Goal: Information Seeking & Learning: Learn about a topic

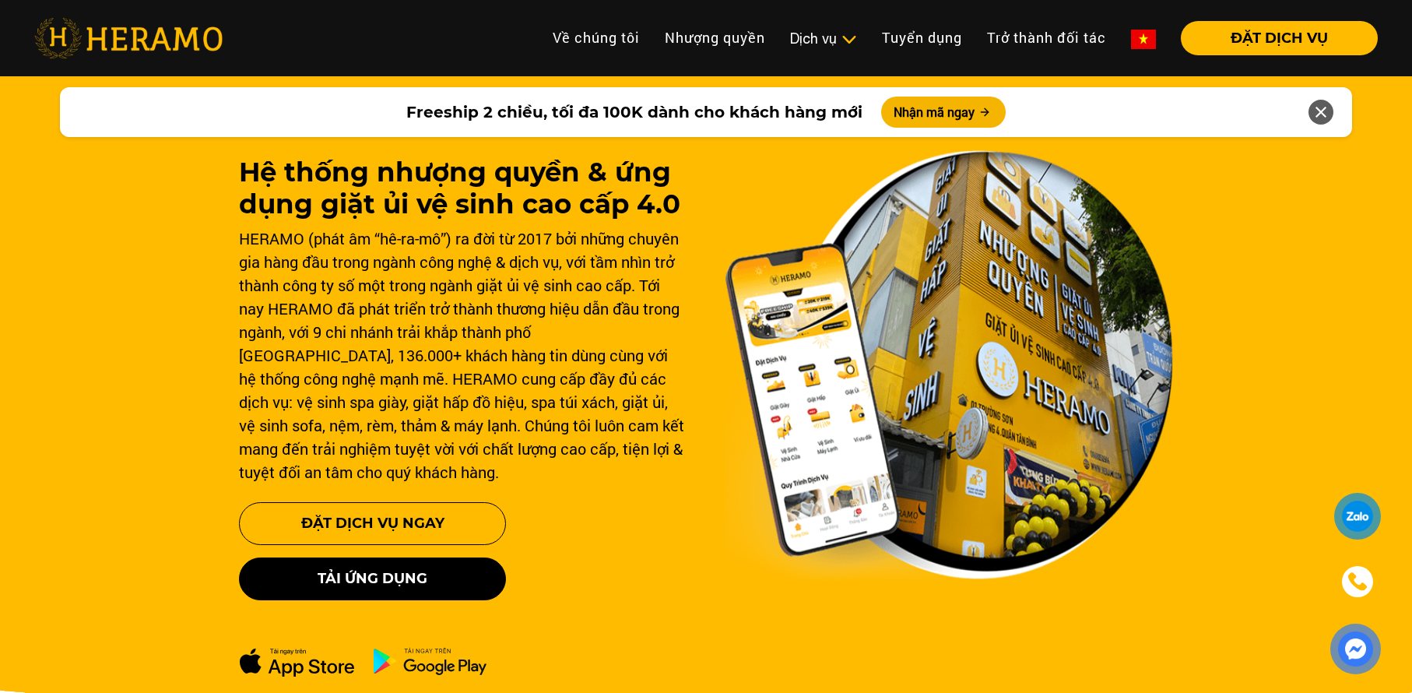
click at [1161, 38] on link at bounding box center [1144, 38] width 50 height 34
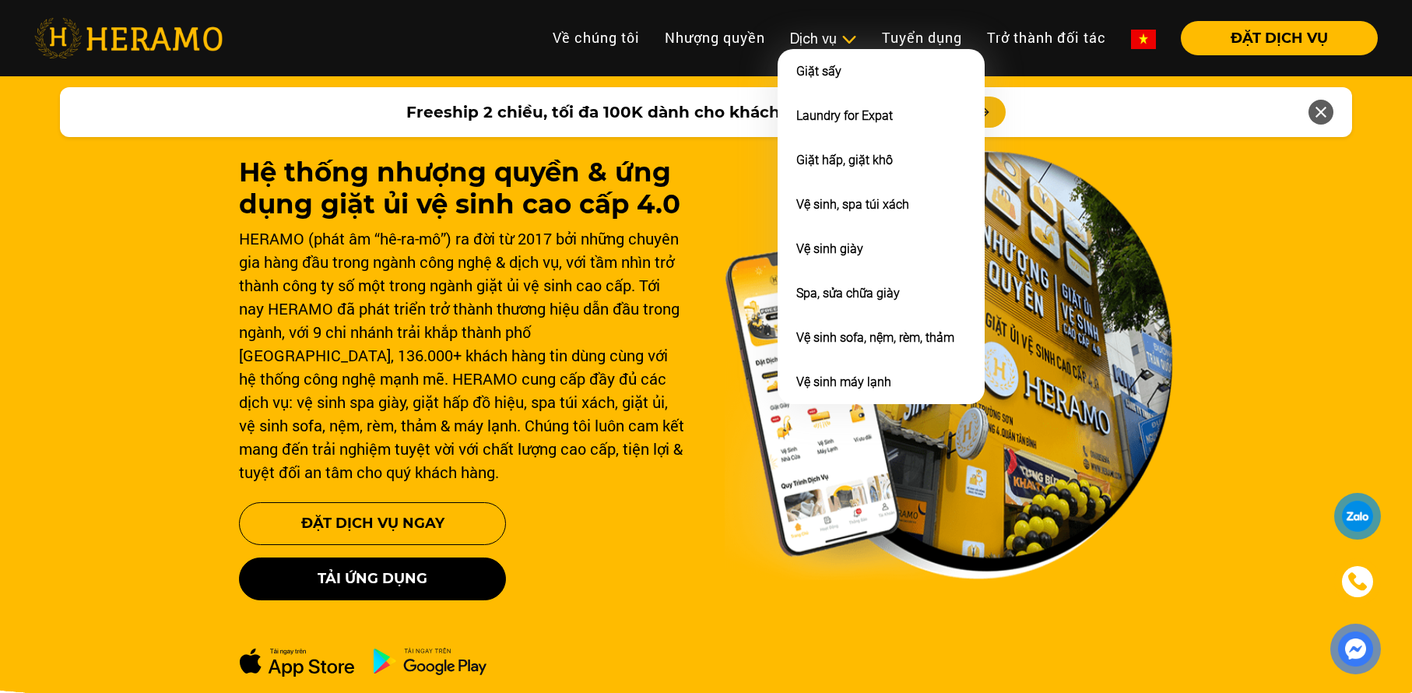
click at [801, 35] on div "Dịch vụ" at bounding box center [823, 38] width 67 height 21
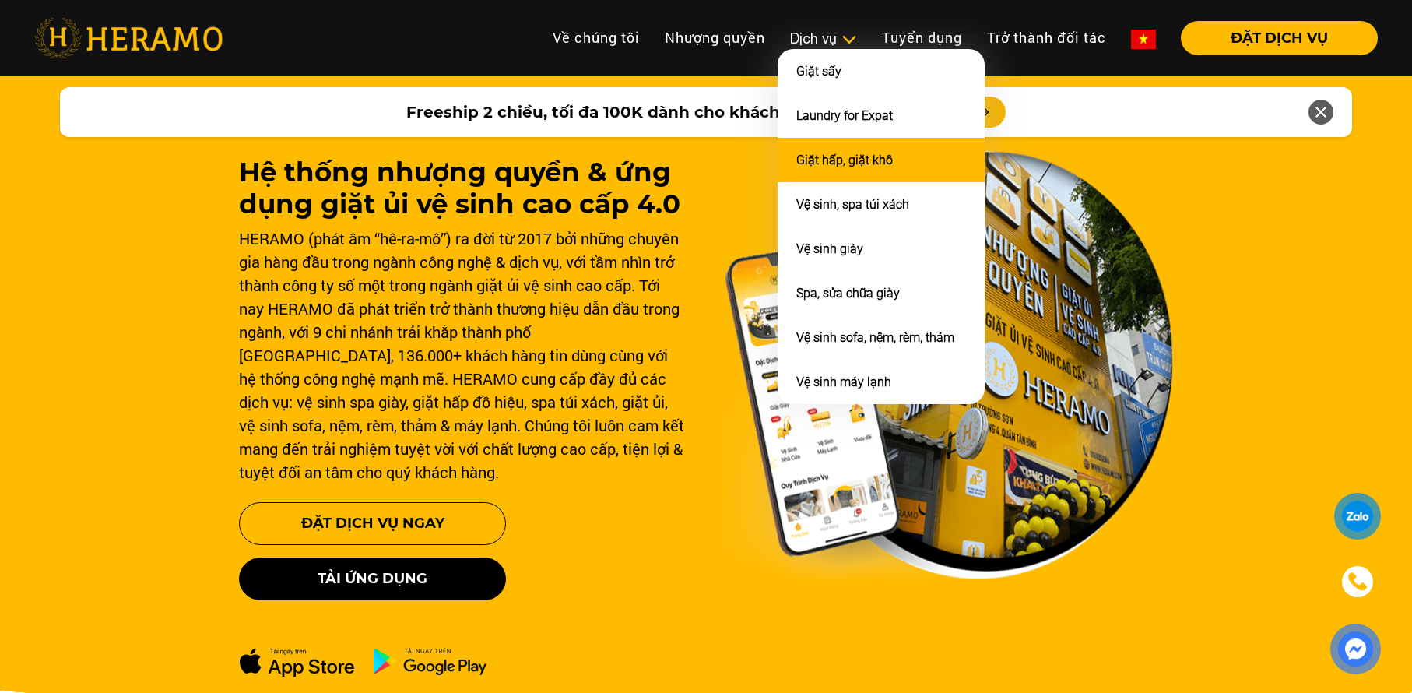
click at [842, 166] on li "Giặt hấp, giặt khô" at bounding box center [881, 160] width 207 height 44
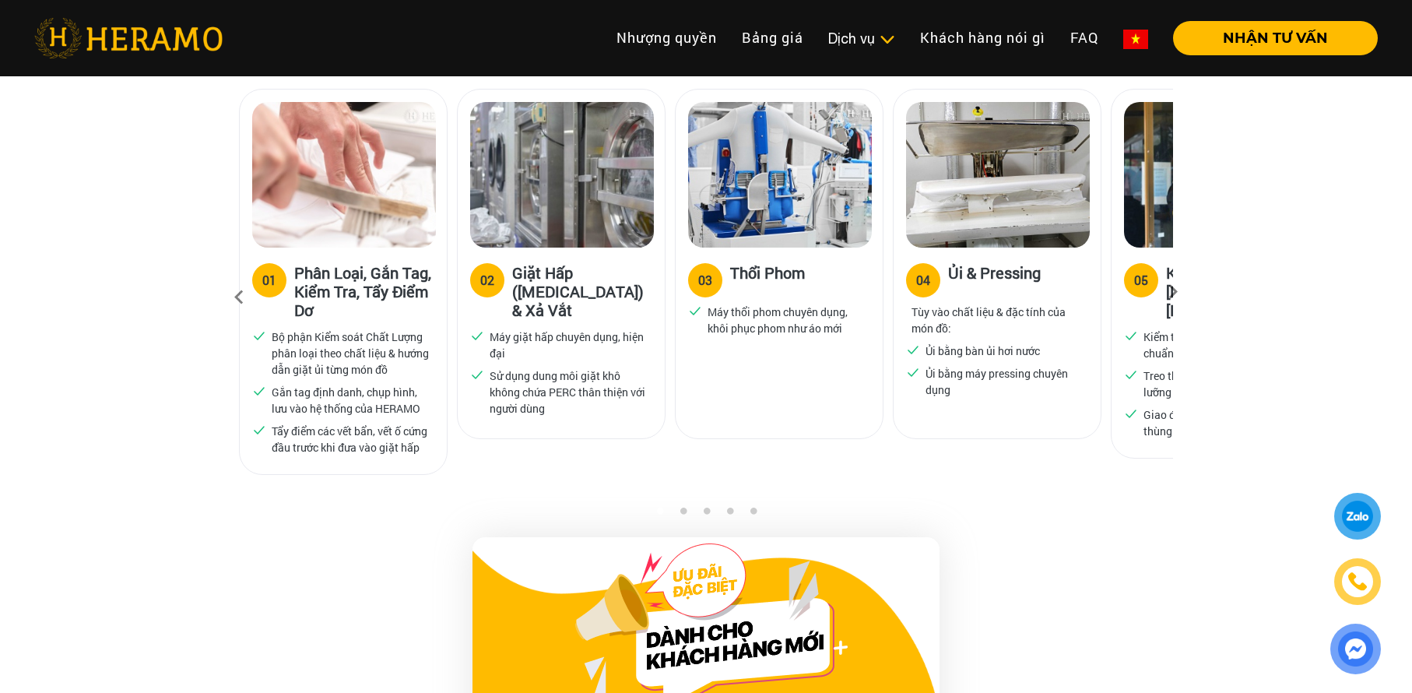
scroll to position [1061, 0]
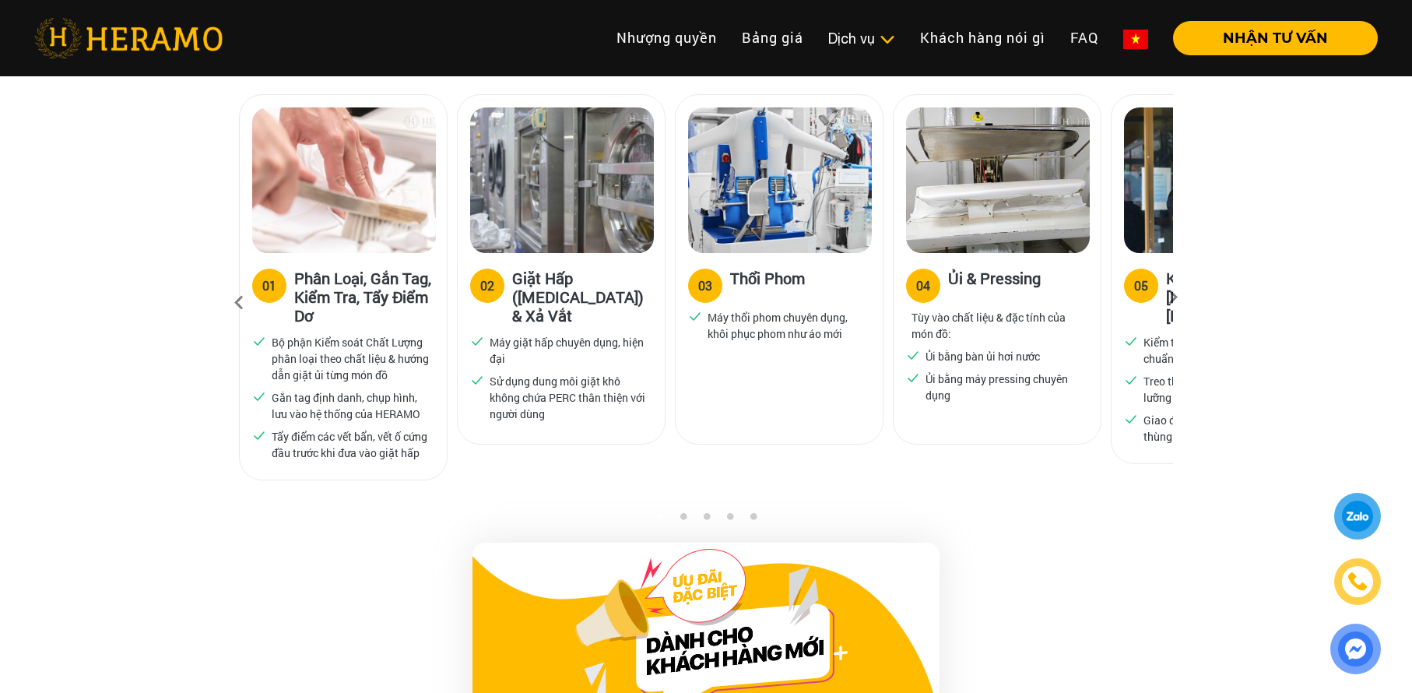
click at [1170, 297] on icon at bounding box center [1173, 302] width 28 height 10
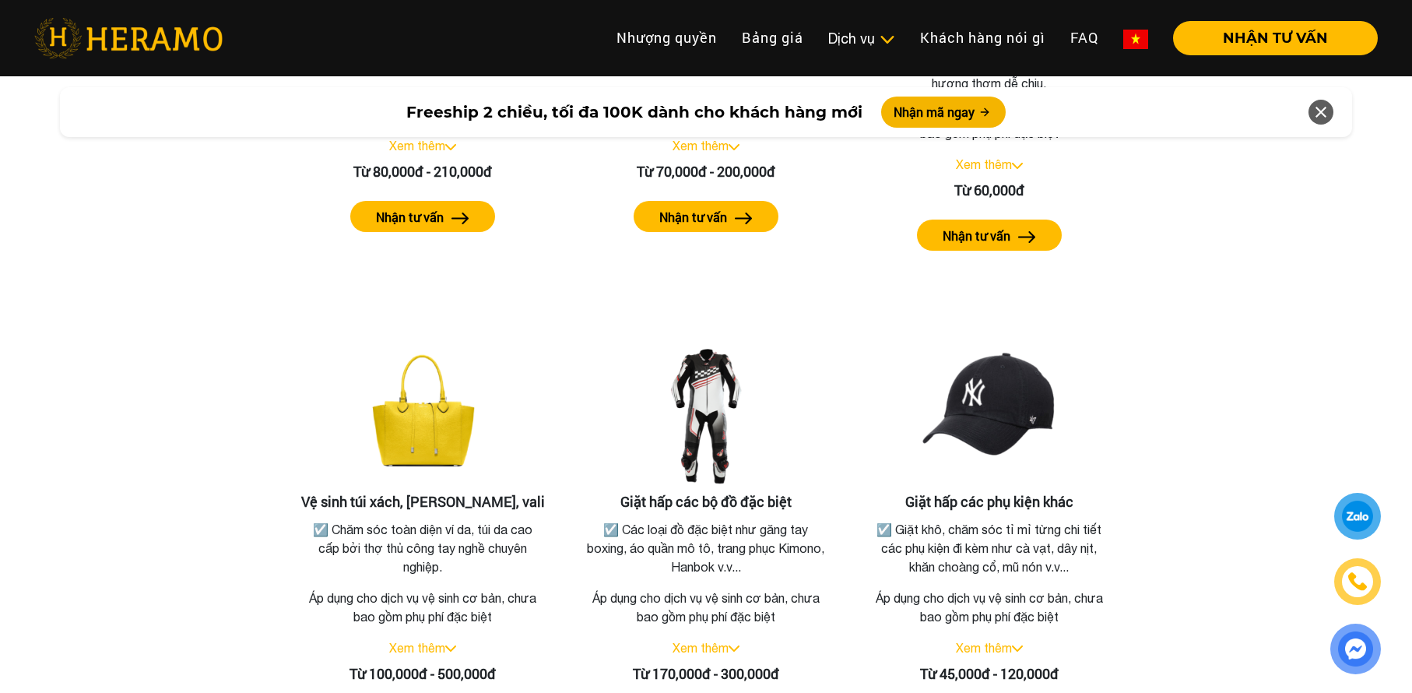
scroll to position [3241, 0]
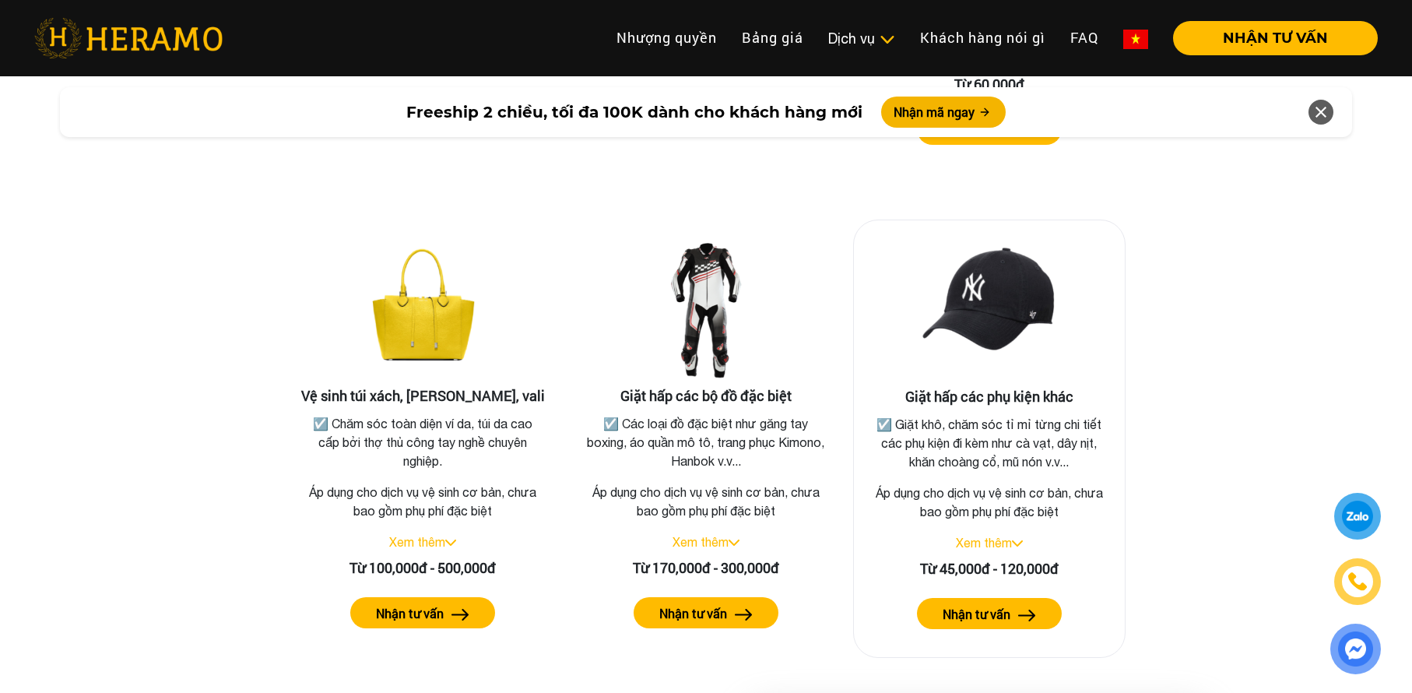
click at [1026, 610] on img at bounding box center [1027, 616] width 18 height 12
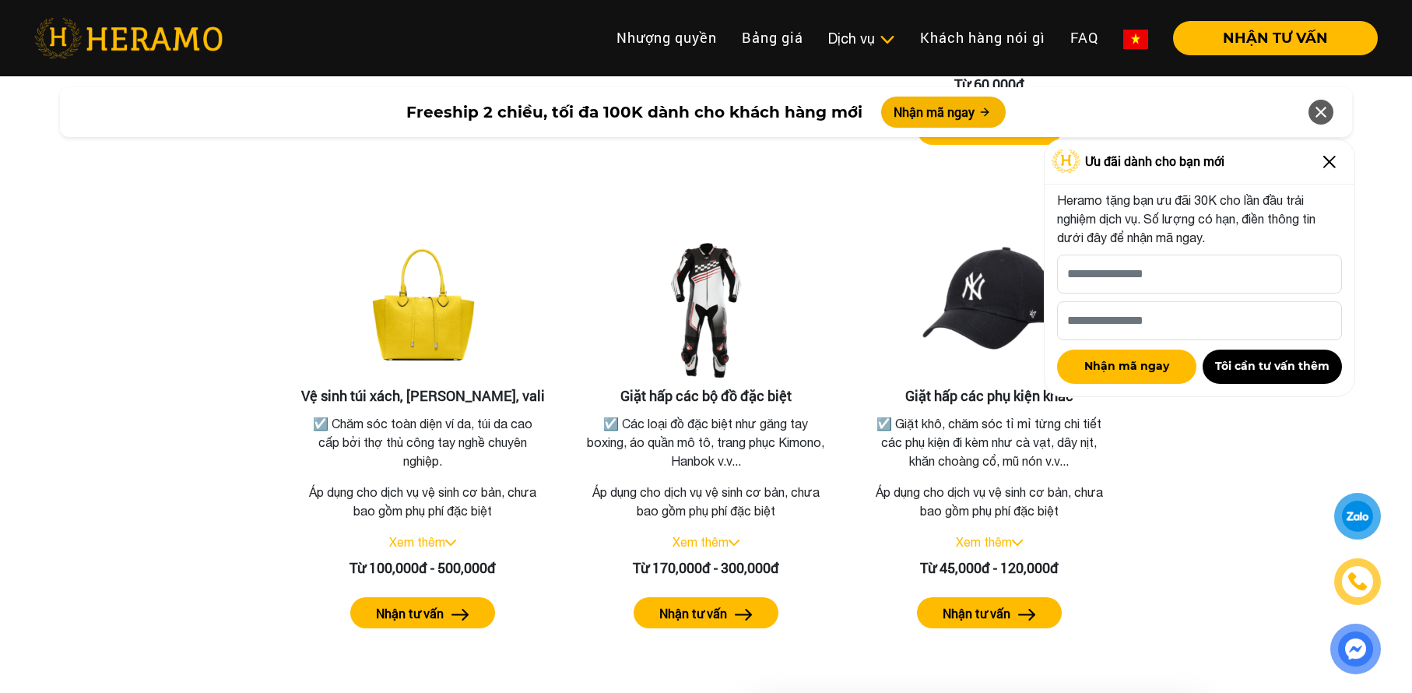
click at [1329, 164] on img at bounding box center [1329, 161] width 25 height 25
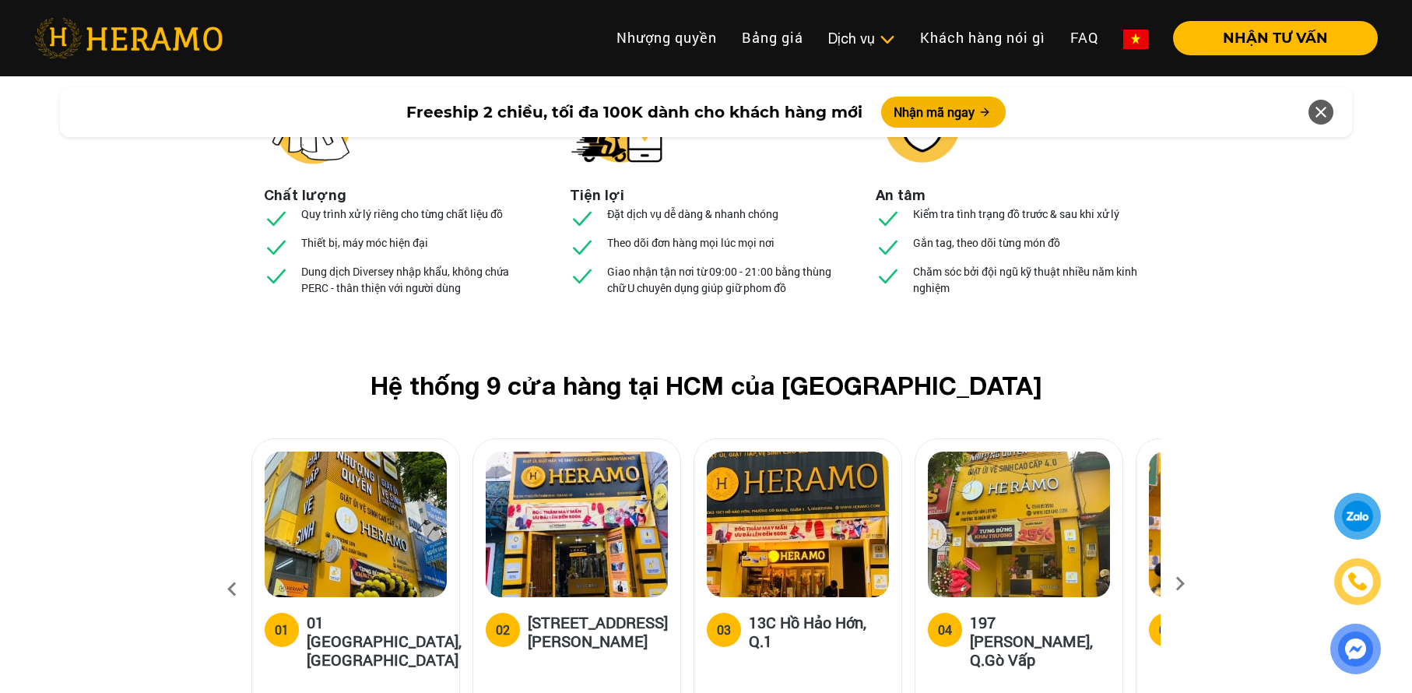
scroll to position [5781, 0]
